Goal: Check status: Check status

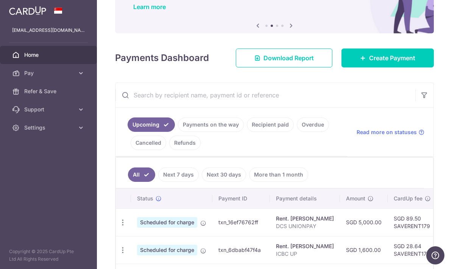
scroll to position [125, 0]
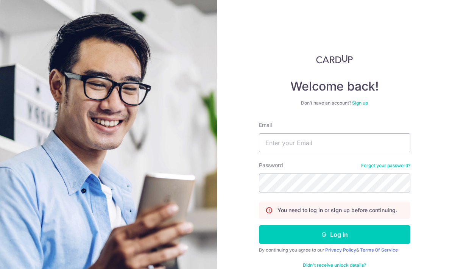
type input "[EMAIL_ADDRESS][DOMAIN_NAME]"
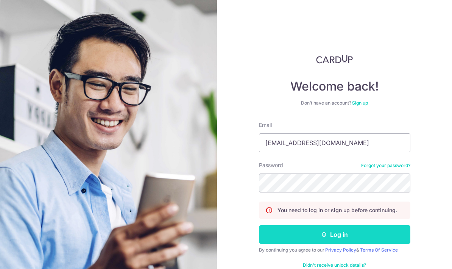
click at [355, 225] on button "Log in" at bounding box center [334, 234] width 151 height 19
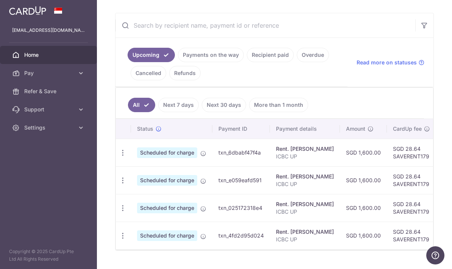
scroll to position [133, 0]
click at [178, 62] on link "Payments on the way" at bounding box center [211, 55] width 66 height 14
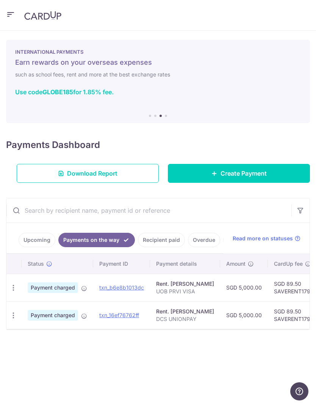
scroll to position [0, 0]
